Goal: Check status: Check status

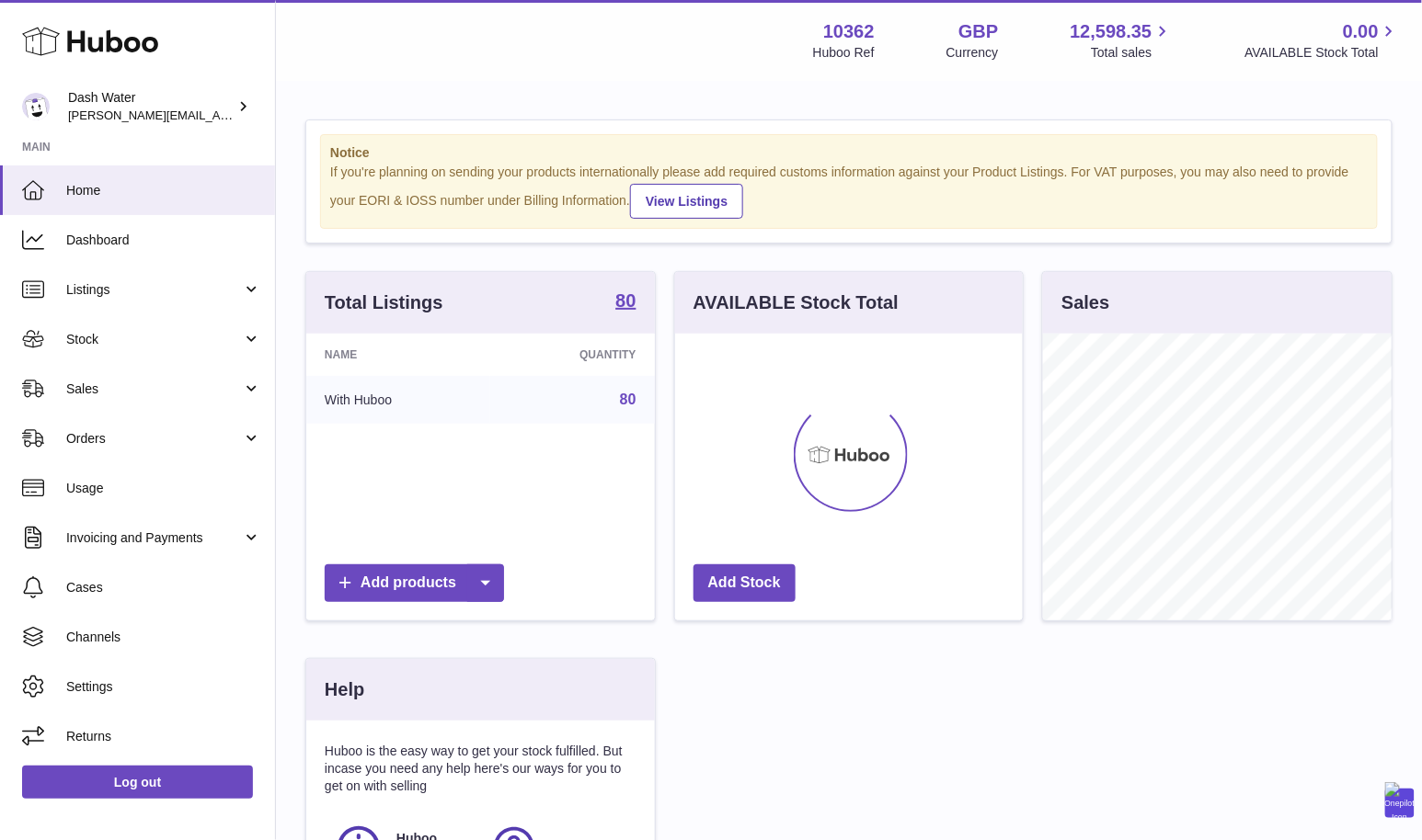
scroll to position [286, 348]
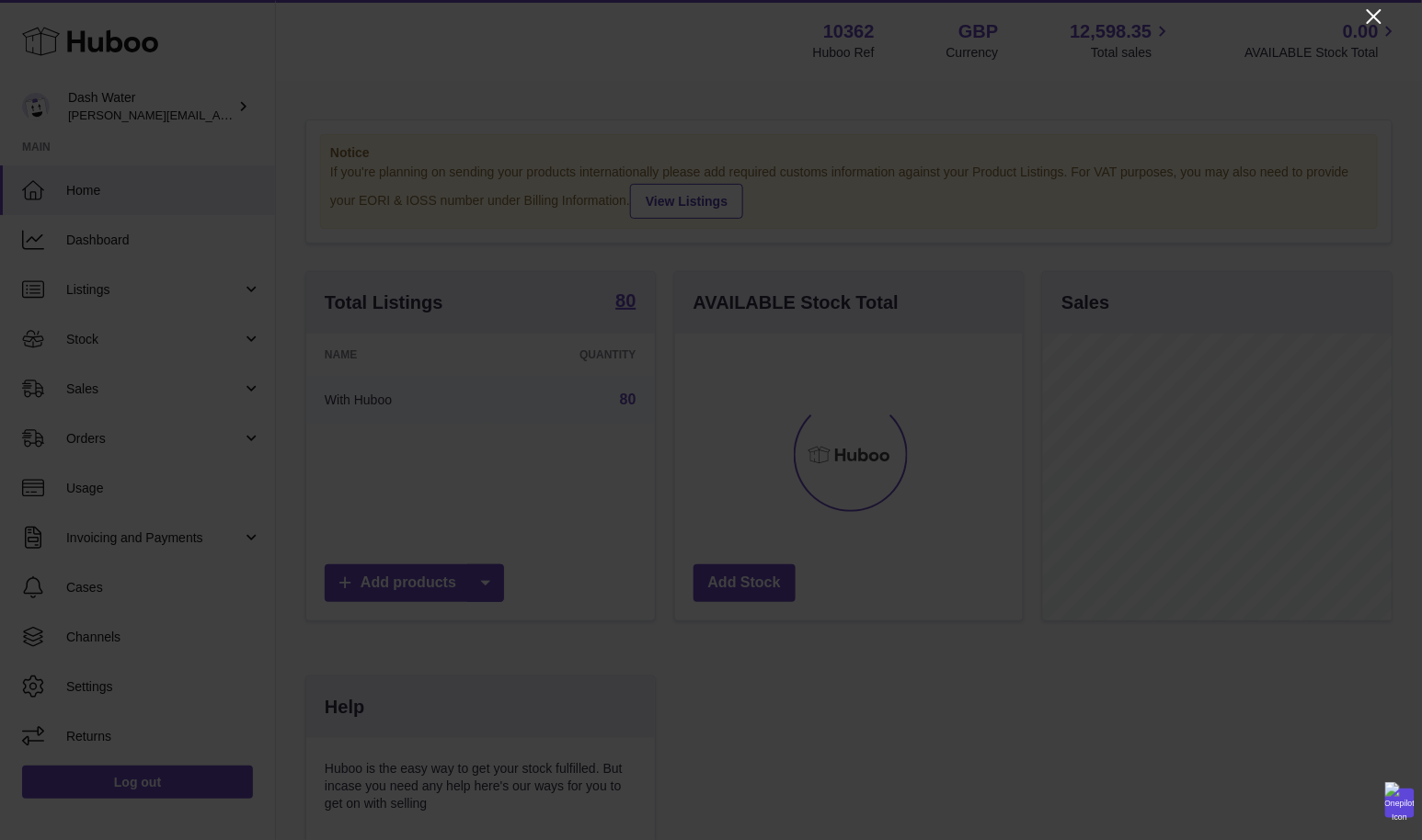
click at [1363, 14] on icon "Close" at bounding box center [1374, 17] width 22 height 22
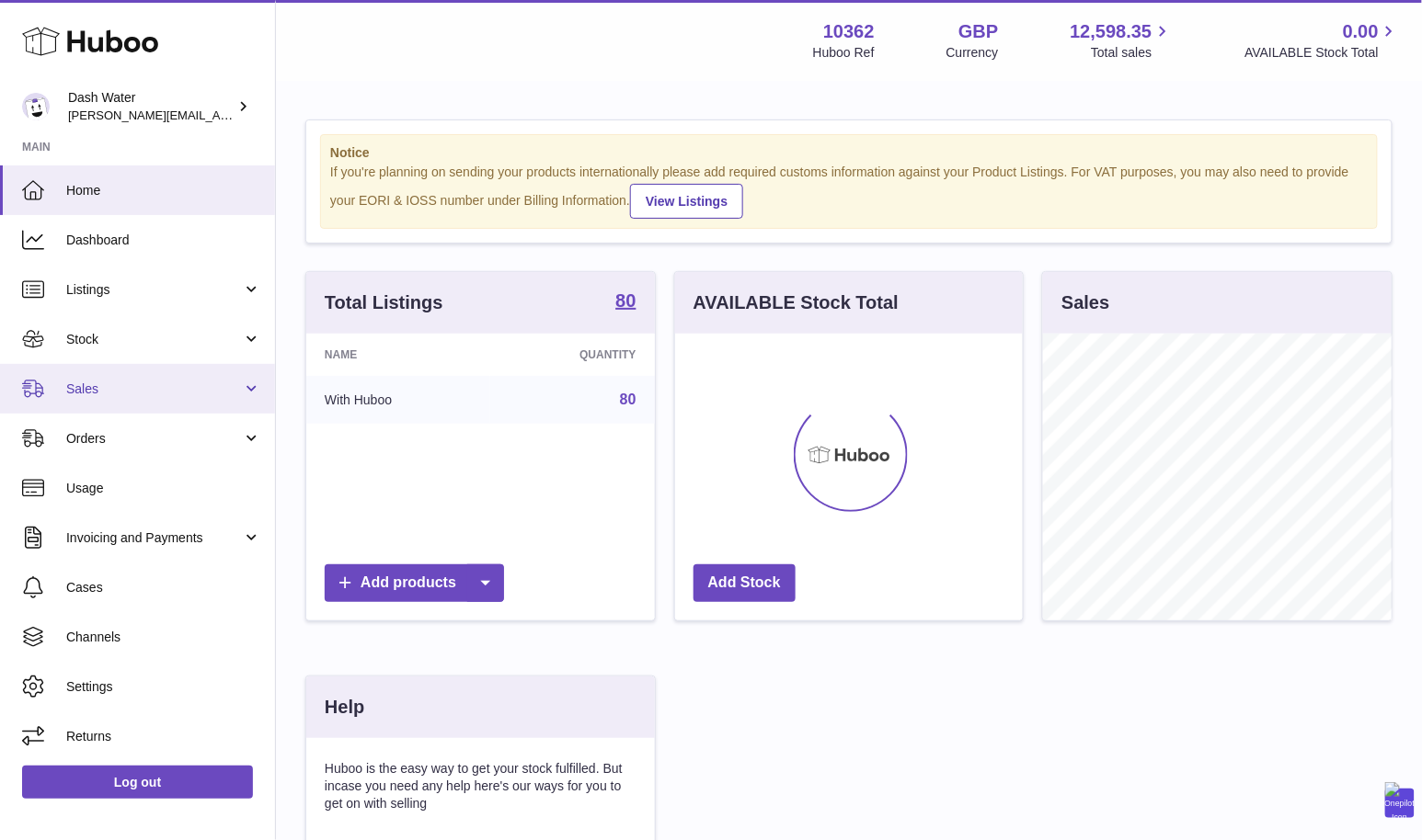
click at [129, 390] on span "Sales" at bounding box center [154, 389] width 176 height 18
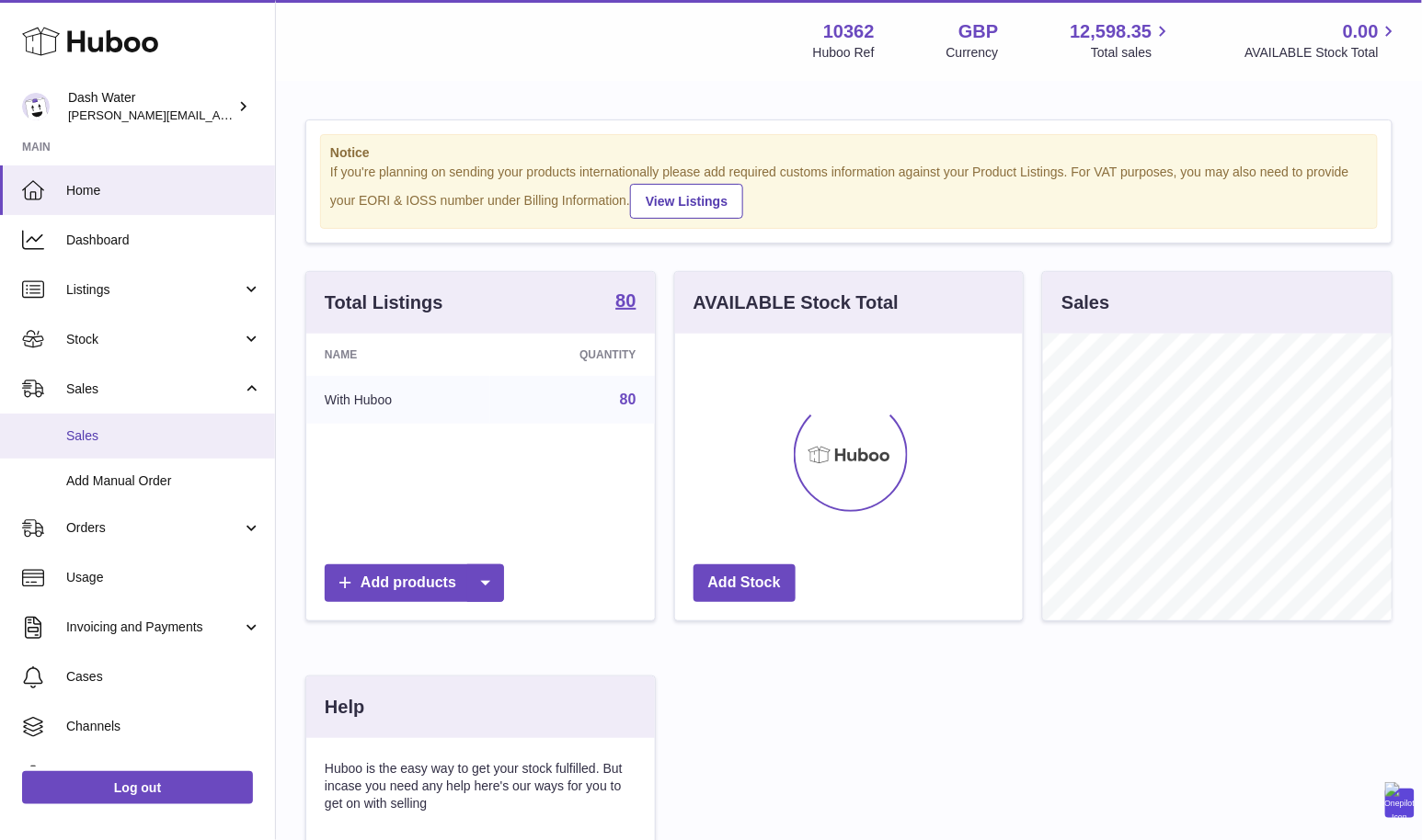
click at [121, 443] on span "Sales" at bounding box center [163, 436] width 195 height 18
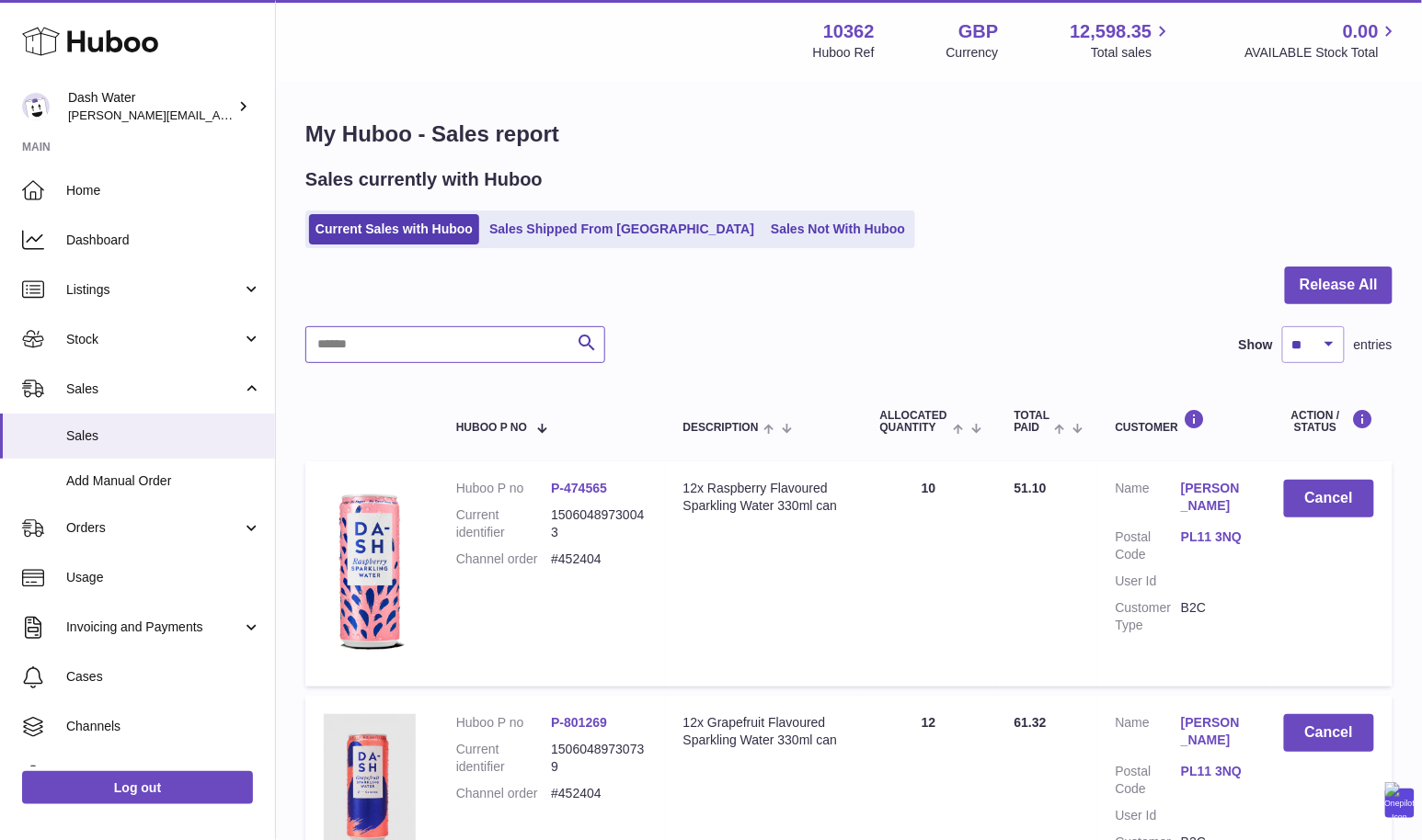
click at [424, 341] on input "text" at bounding box center [455, 344] width 300 height 36
paste input "*******"
type input "*******"
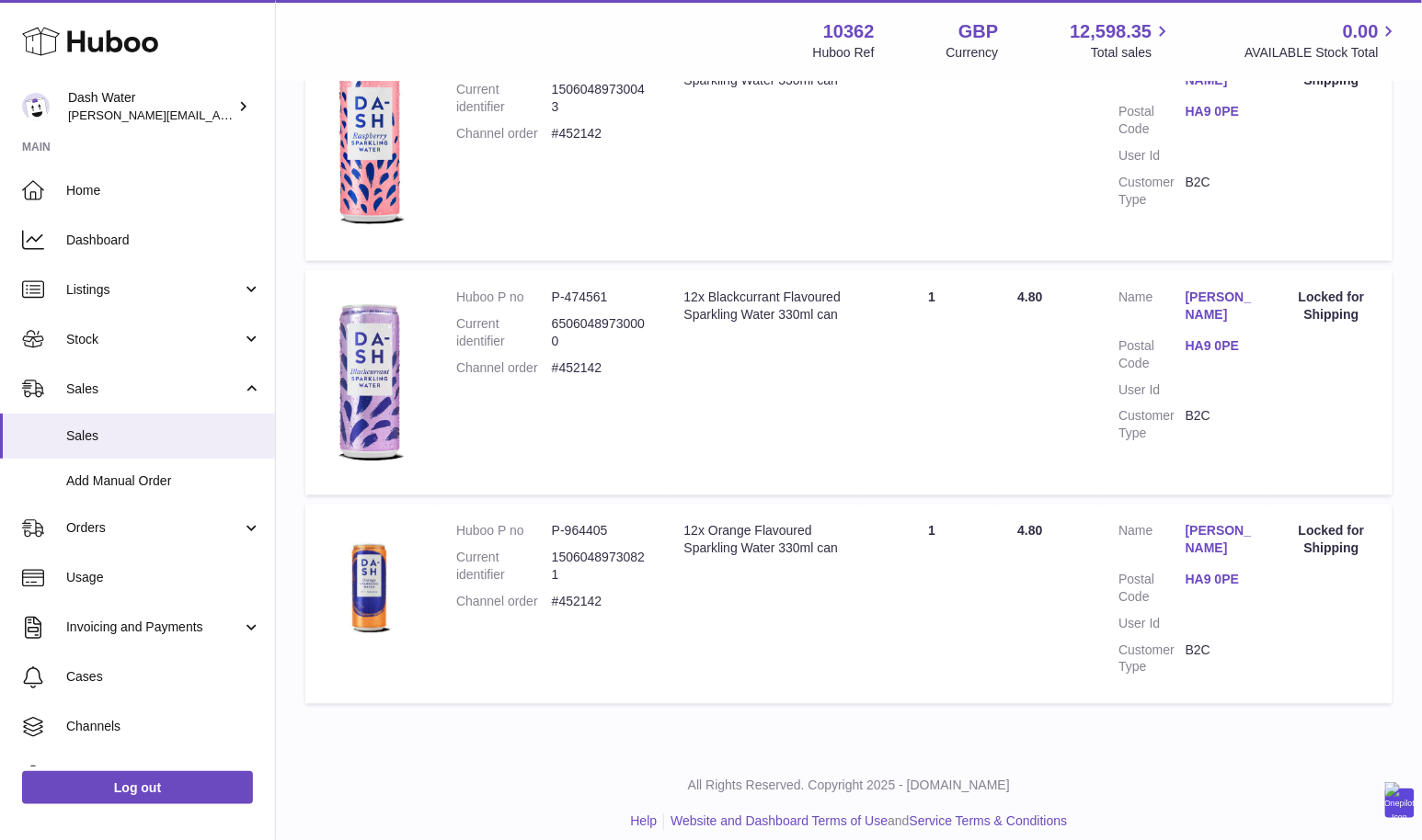
scroll to position [679, 0]
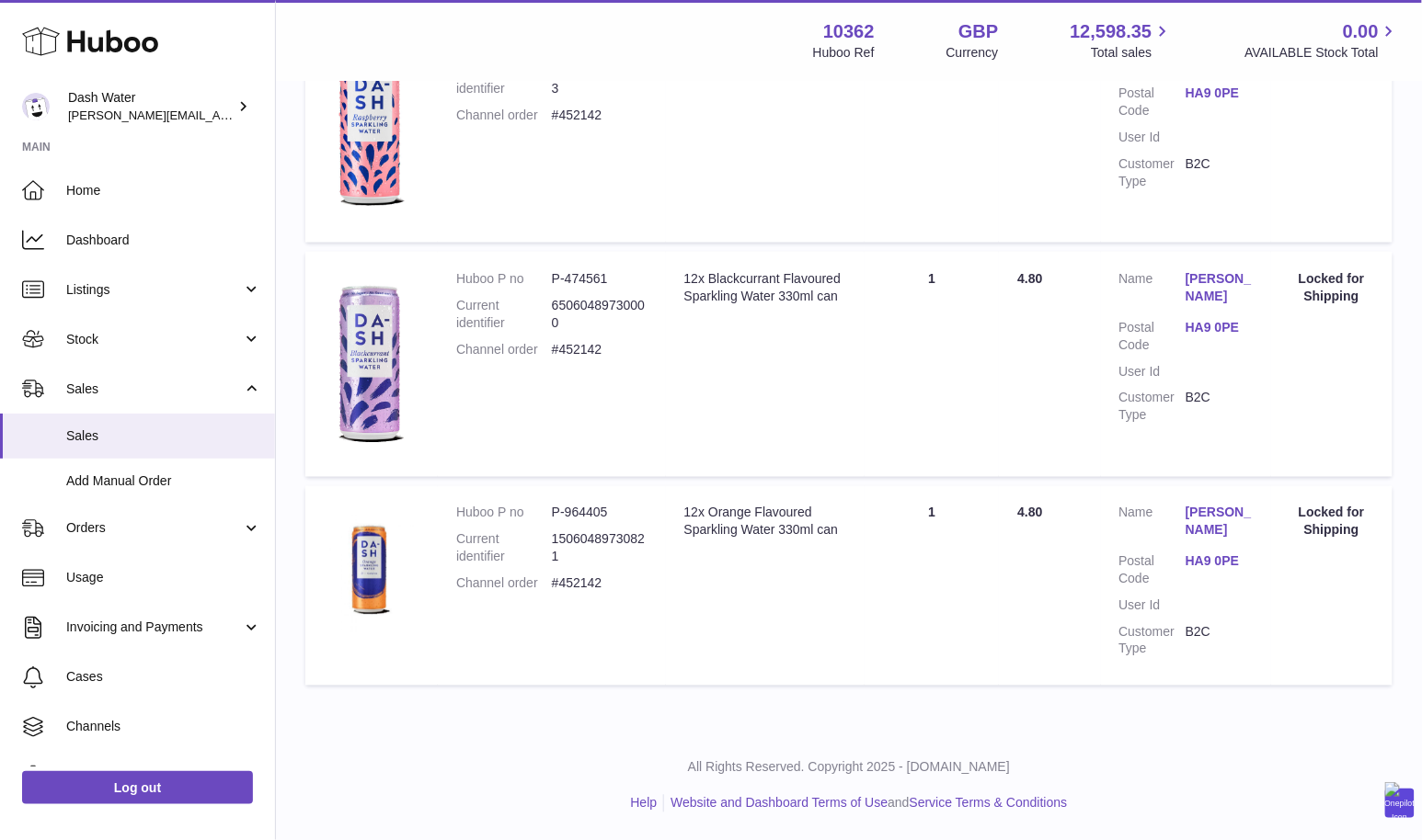
click at [1217, 559] on link "HA9 0PE" at bounding box center [1219, 562] width 67 height 18
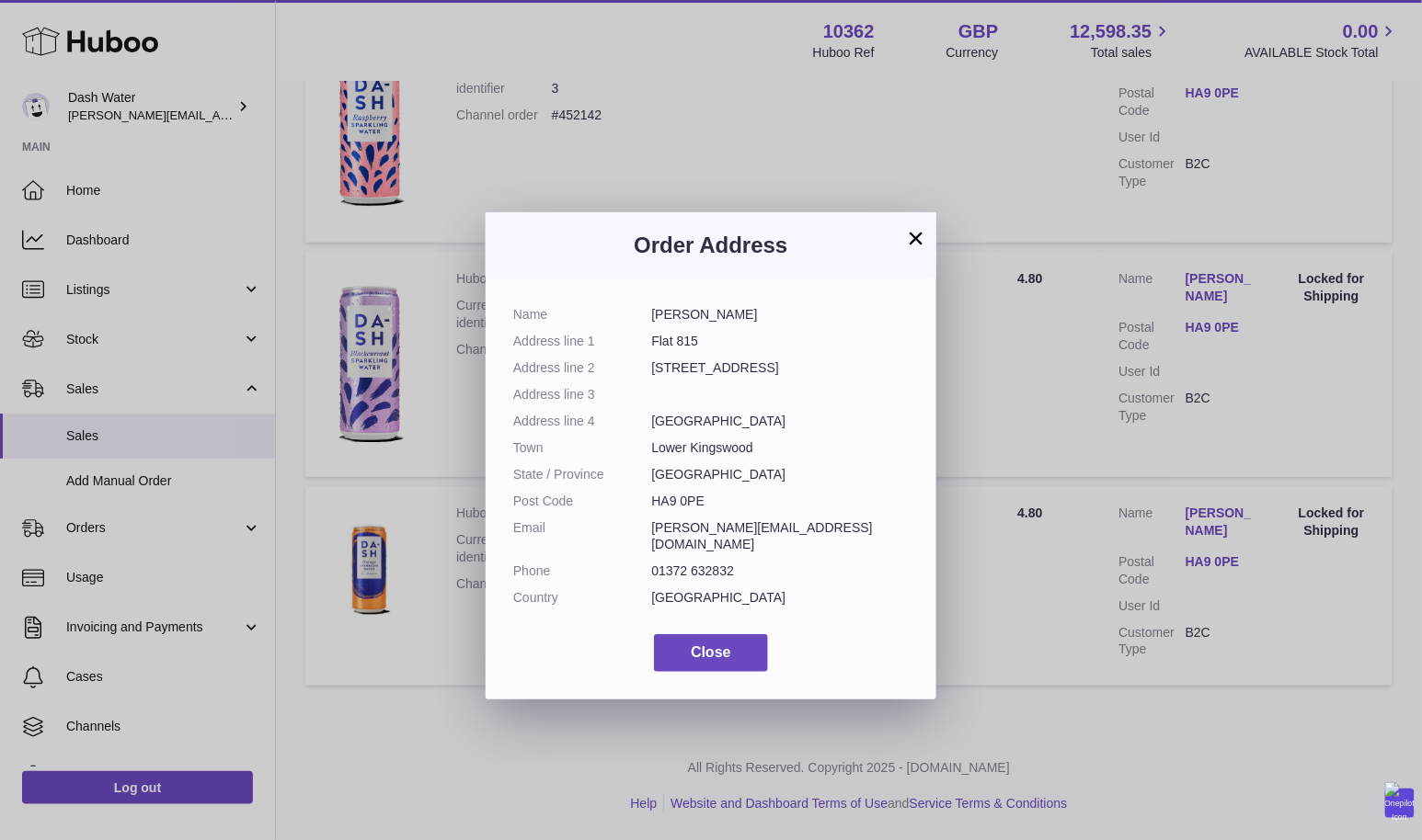
click at [910, 237] on button "×" at bounding box center [916, 238] width 22 height 22
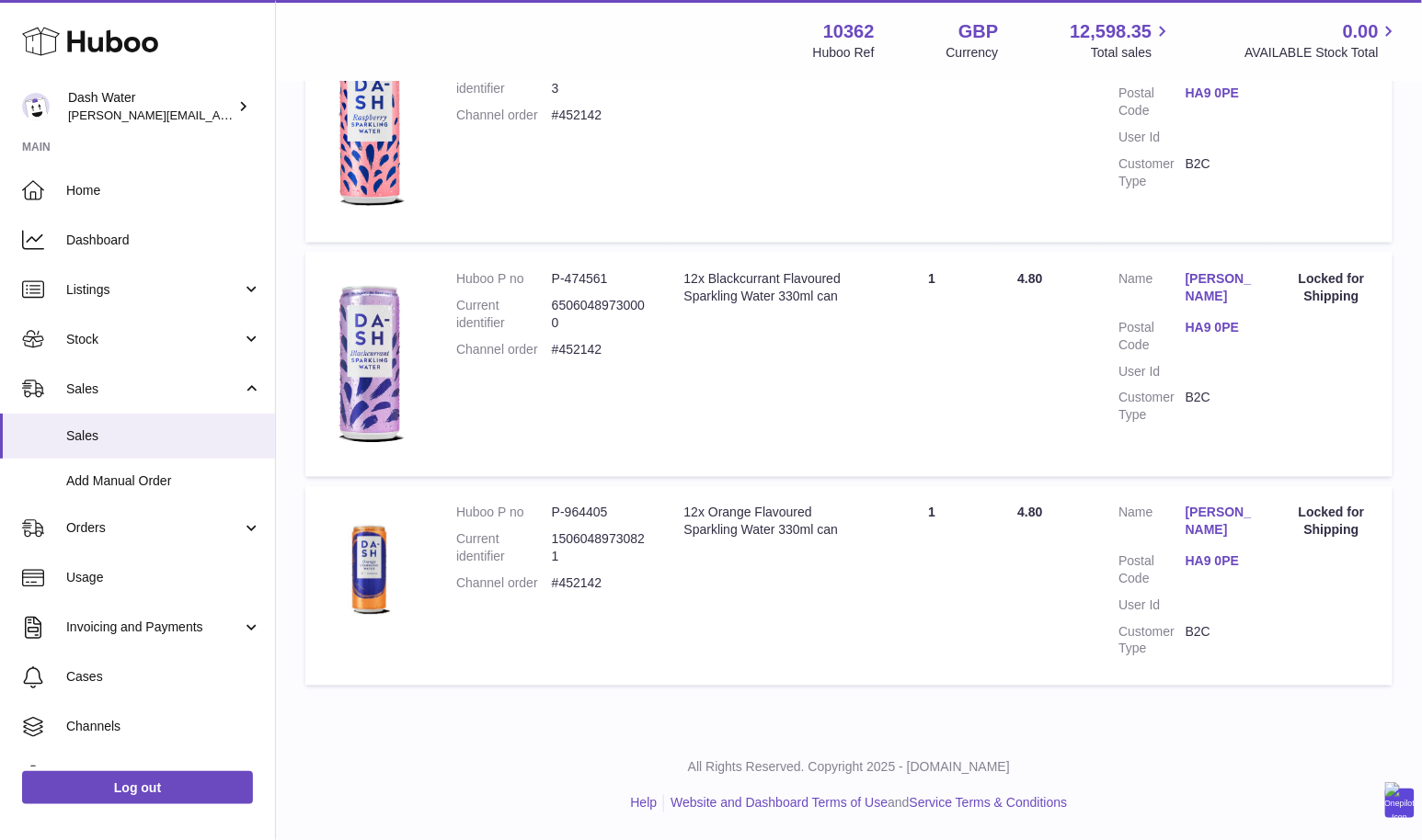
click at [1209, 329] on link "HA9 0PE" at bounding box center [1219, 328] width 67 height 18
click at [1005, 326] on div at bounding box center [711, 420] width 1422 height 840
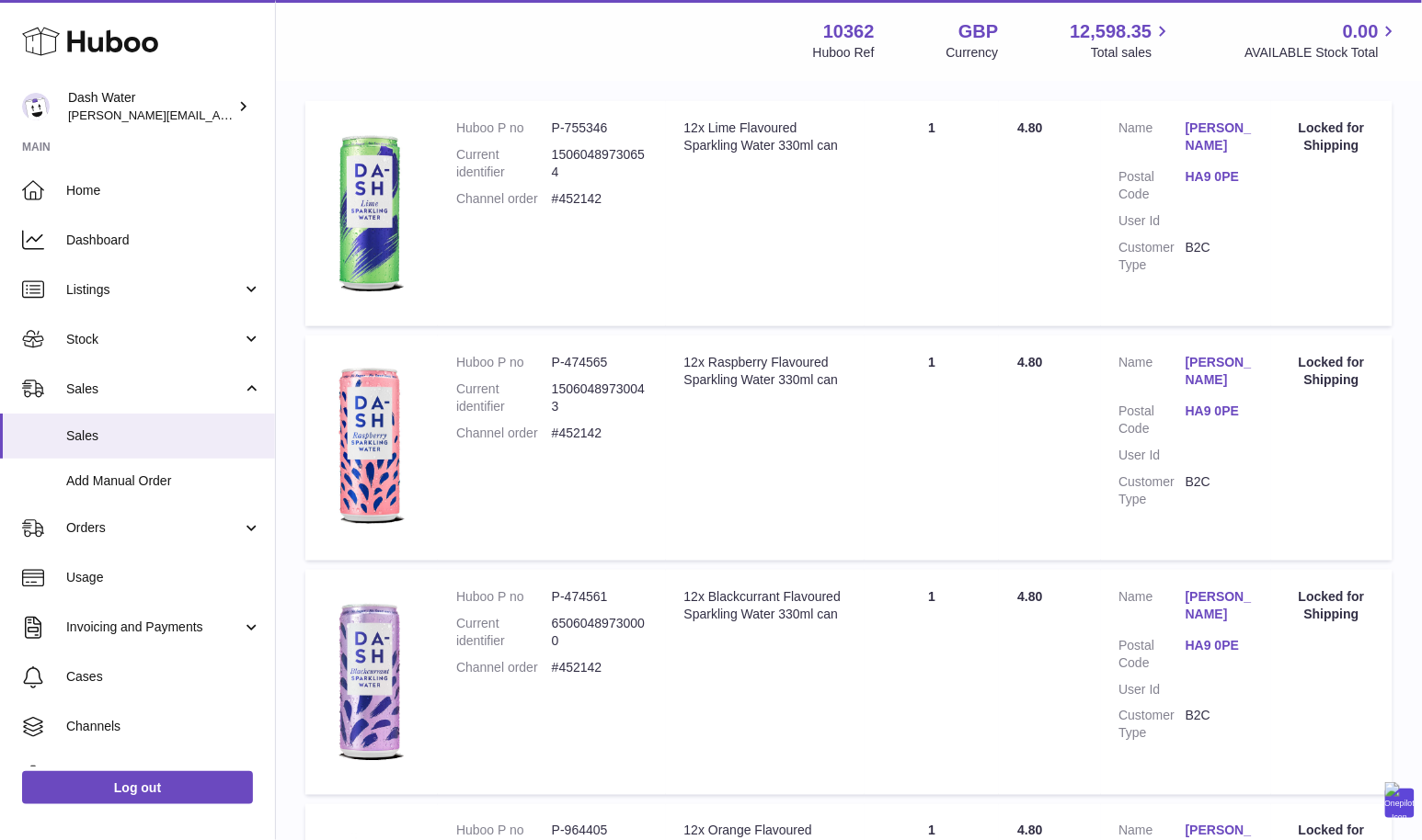
scroll to position [306, 0]
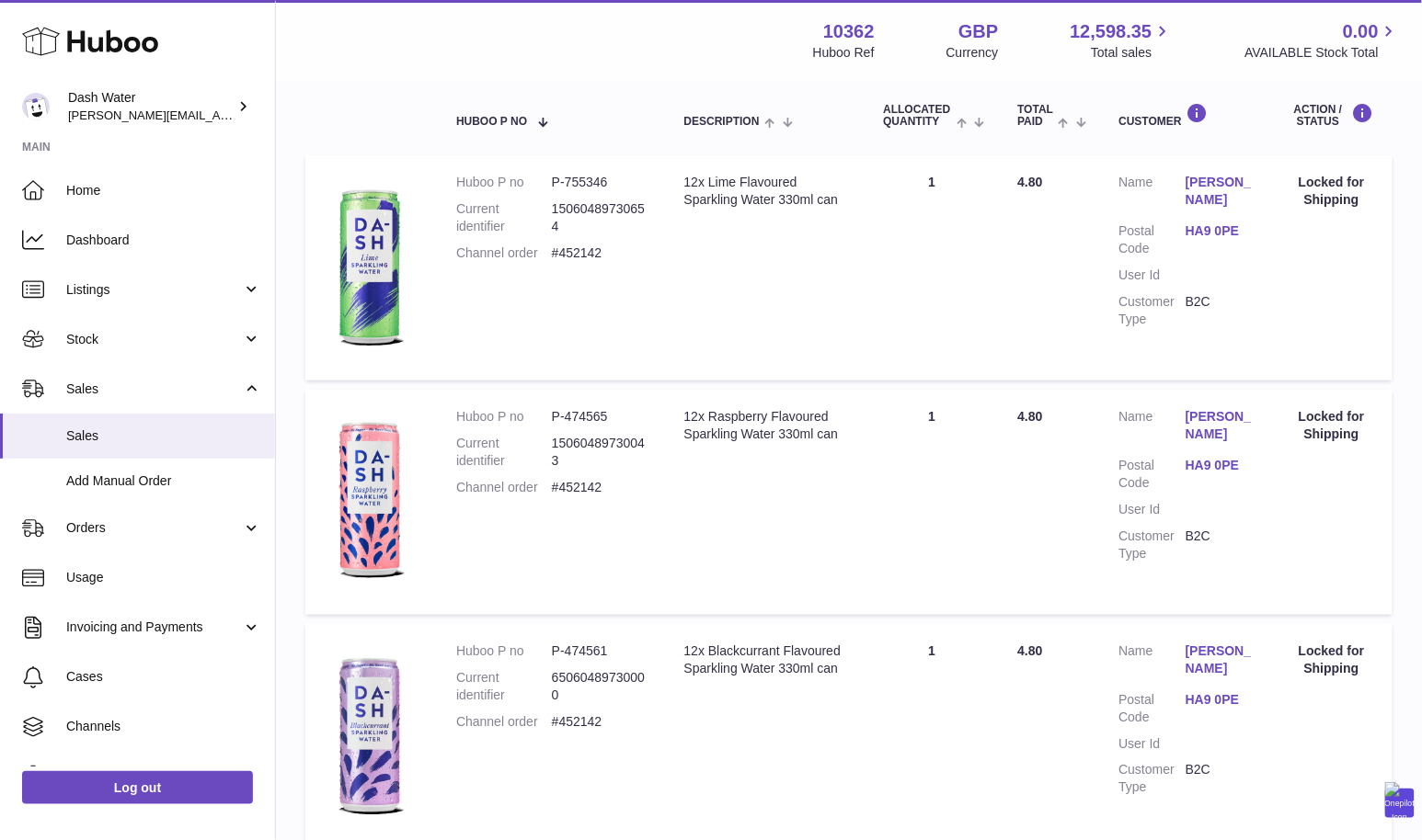
click at [1213, 455] on dl "Customer Name [PERSON_NAME] Postal Code HA9 0PE User Id Customer Type B2C" at bounding box center [1186, 489] width 134 height 162
click at [1213, 463] on link "HA9 0PE" at bounding box center [1219, 466] width 67 height 18
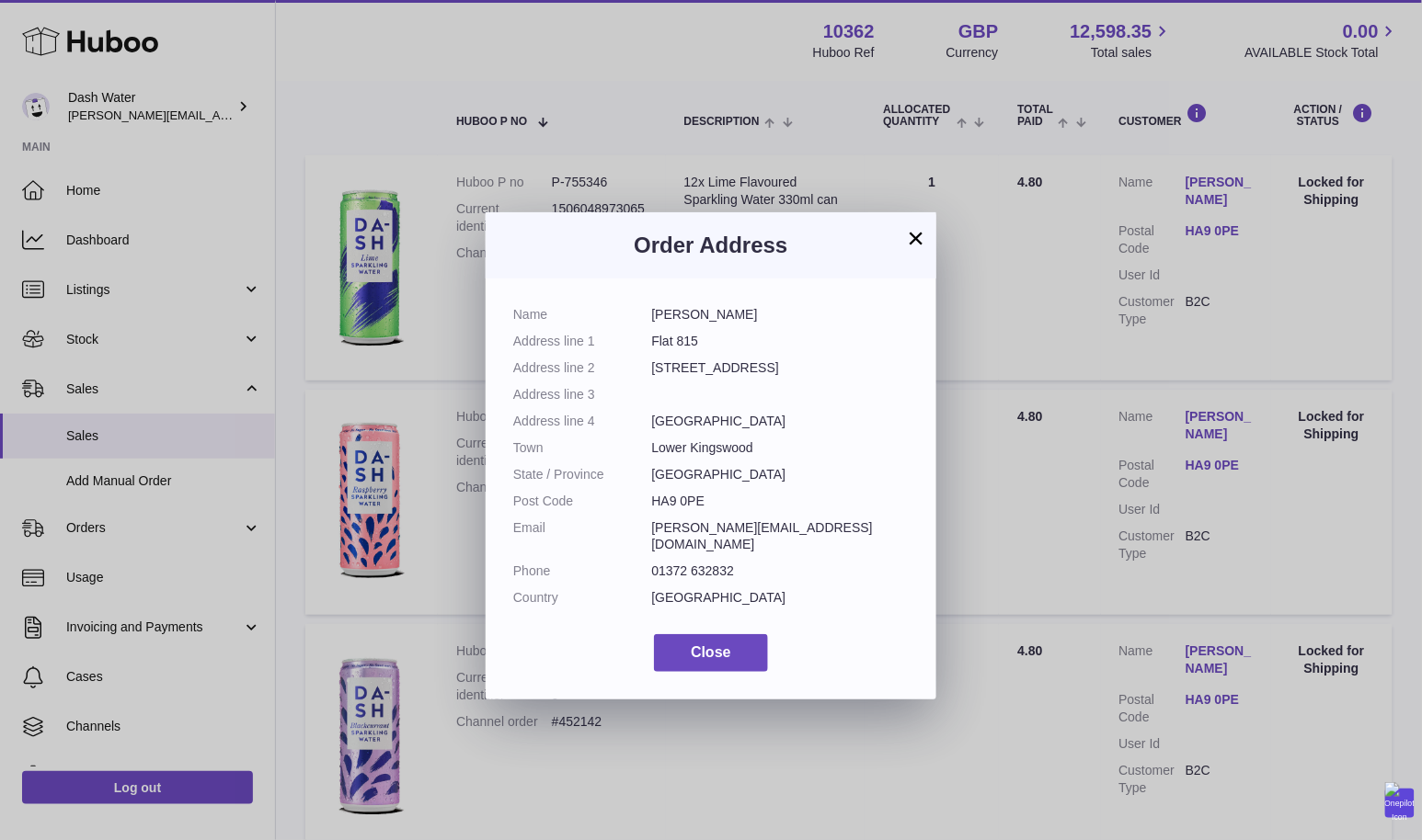
click at [1213, 525] on div "× Order Address Name [PERSON_NAME] Address line 1 Flat 815 Address line 2 30 Fi…" at bounding box center [711, 448] width 1422 height 840
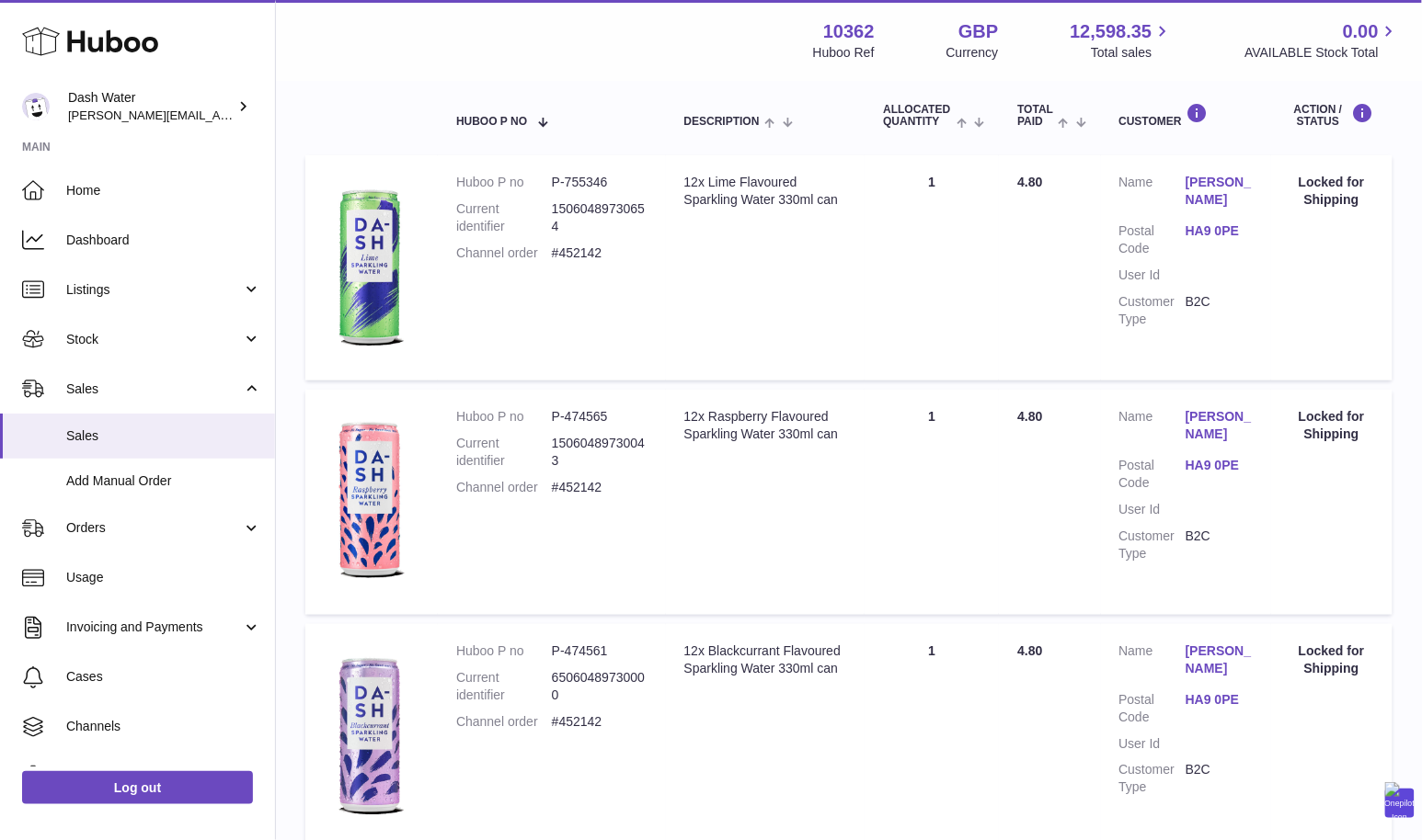
click at [1204, 232] on link "HA9 0PE" at bounding box center [1219, 231] width 67 height 18
